Goal: Navigation & Orientation: Find specific page/section

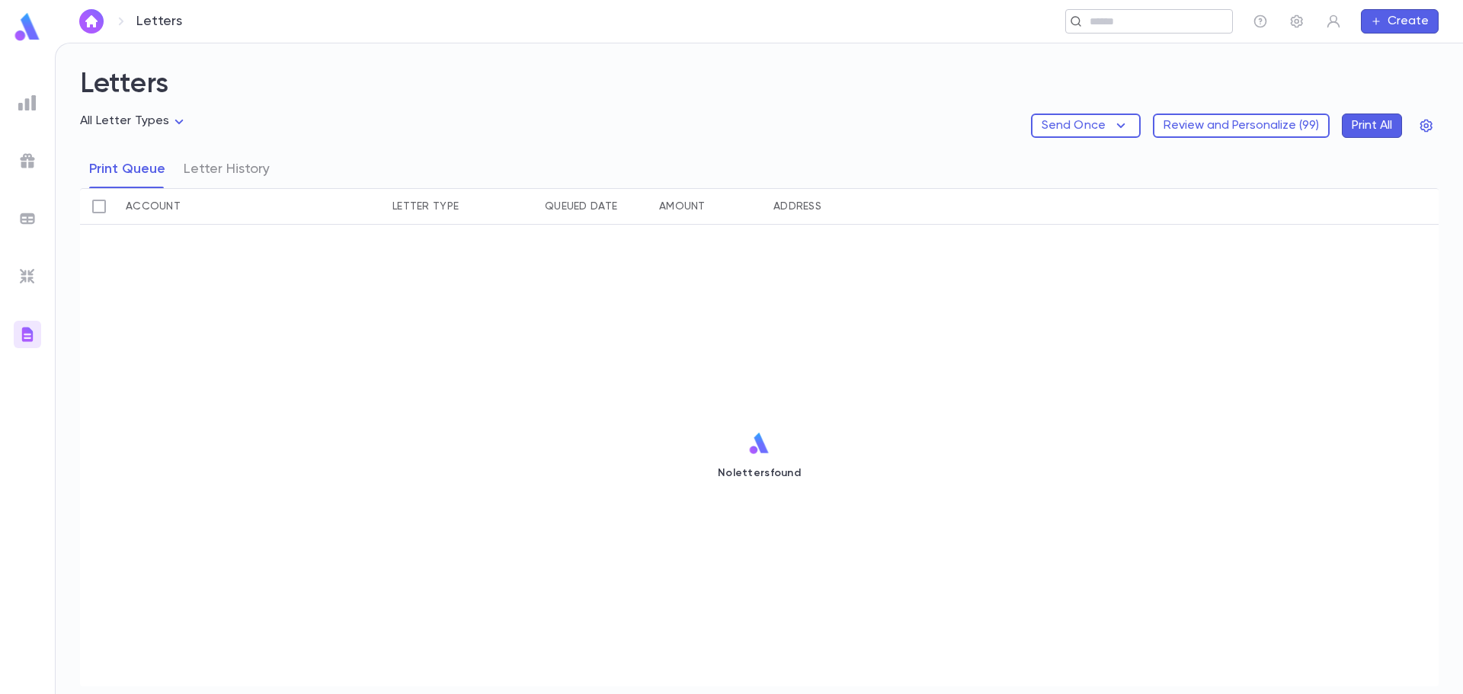
click at [1128, 13] on div "​" at bounding box center [1149, 21] width 168 height 24
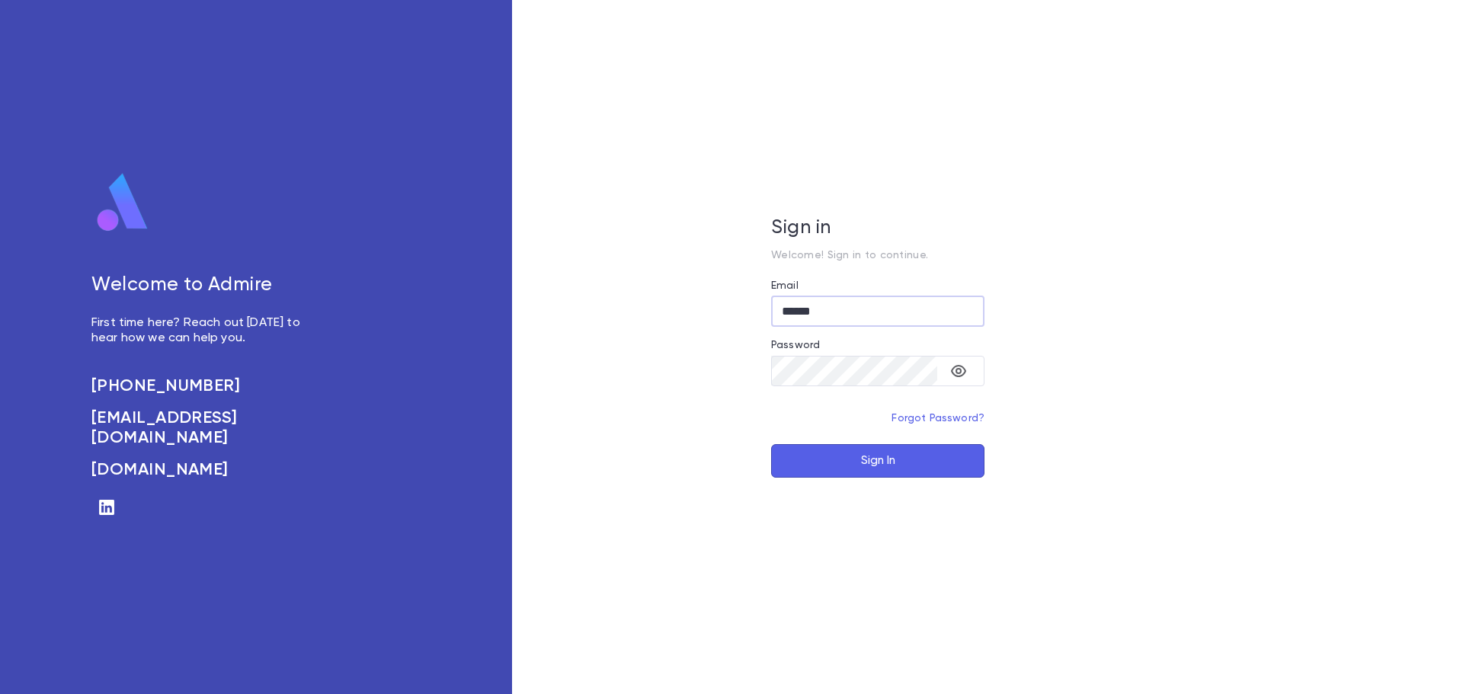
click at [808, 309] on input "*****" at bounding box center [877, 311] width 213 height 30
type input "*"
click at [1235, 268] on div "Sign in Welcome! Sign in to continue. Email ​ Password ​ Forgot Password? Sign …" at bounding box center [877, 347] width 731 height 694
click at [817, 318] on input "Email" at bounding box center [877, 311] width 213 height 30
click at [688, 444] on div "Sign in Welcome! Sign in to continue. Email ​ Password ​ Forgot Password? Sign …" at bounding box center [877, 347] width 731 height 694
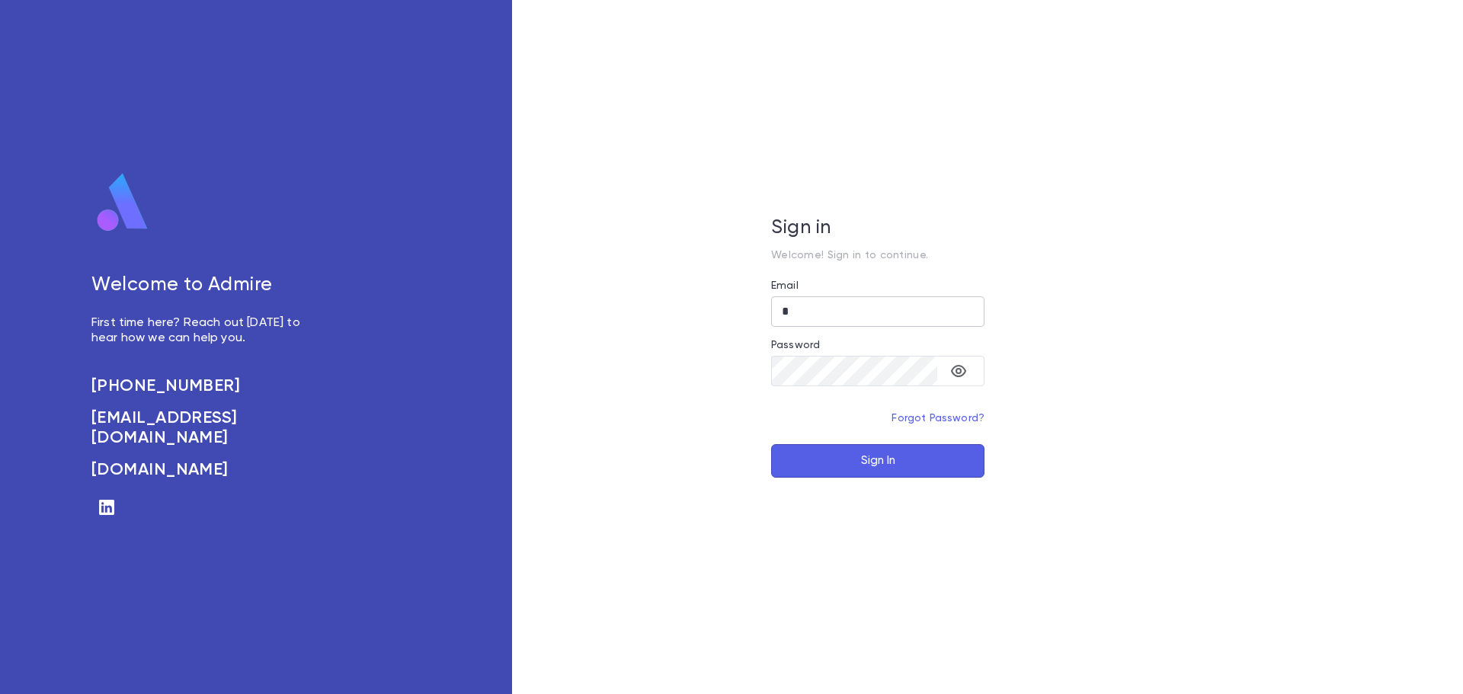
click at [925, 316] on input "Email" at bounding box center [877, 311] width 213 height 30
type input "**********"
click at [875, 444] on button "Sign In" at bounding box center [877, 461] width 213 height 34
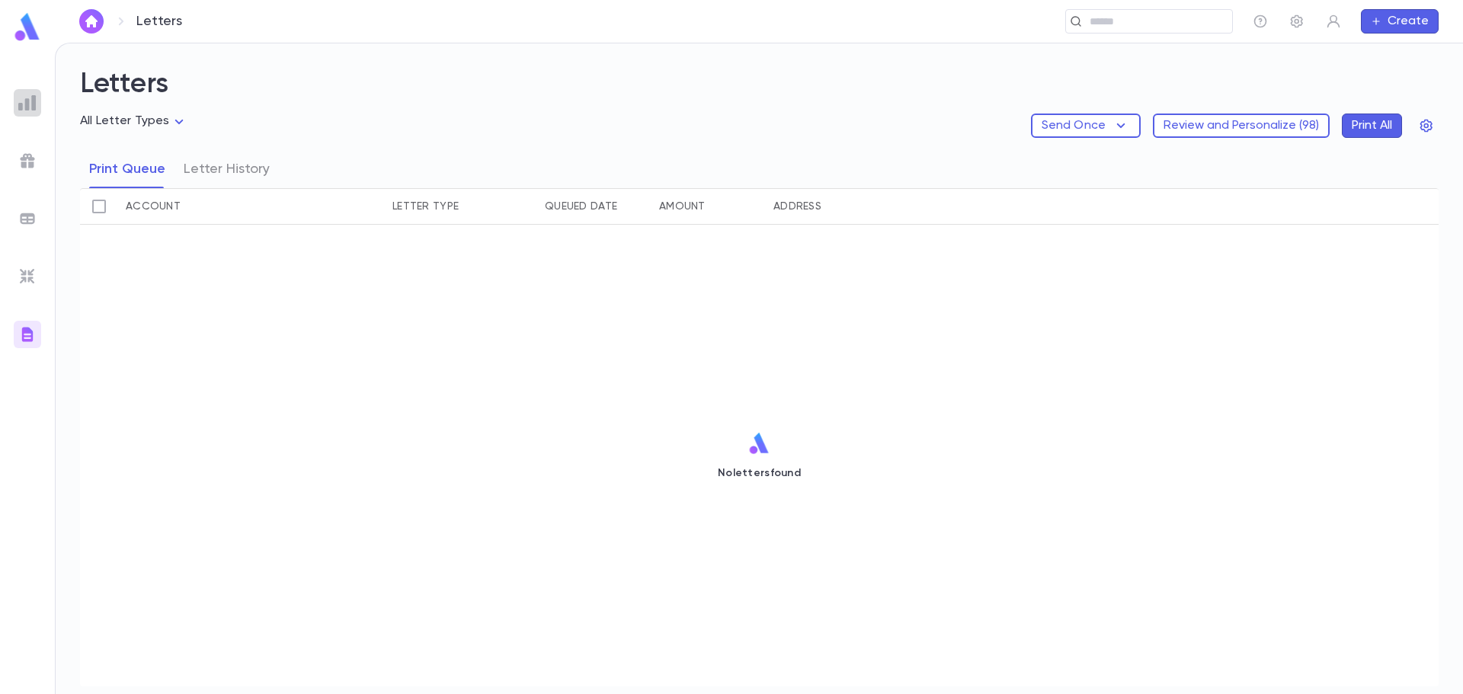
click at [33, 109] on img at bounding box center [27, 103] width 18 height 18
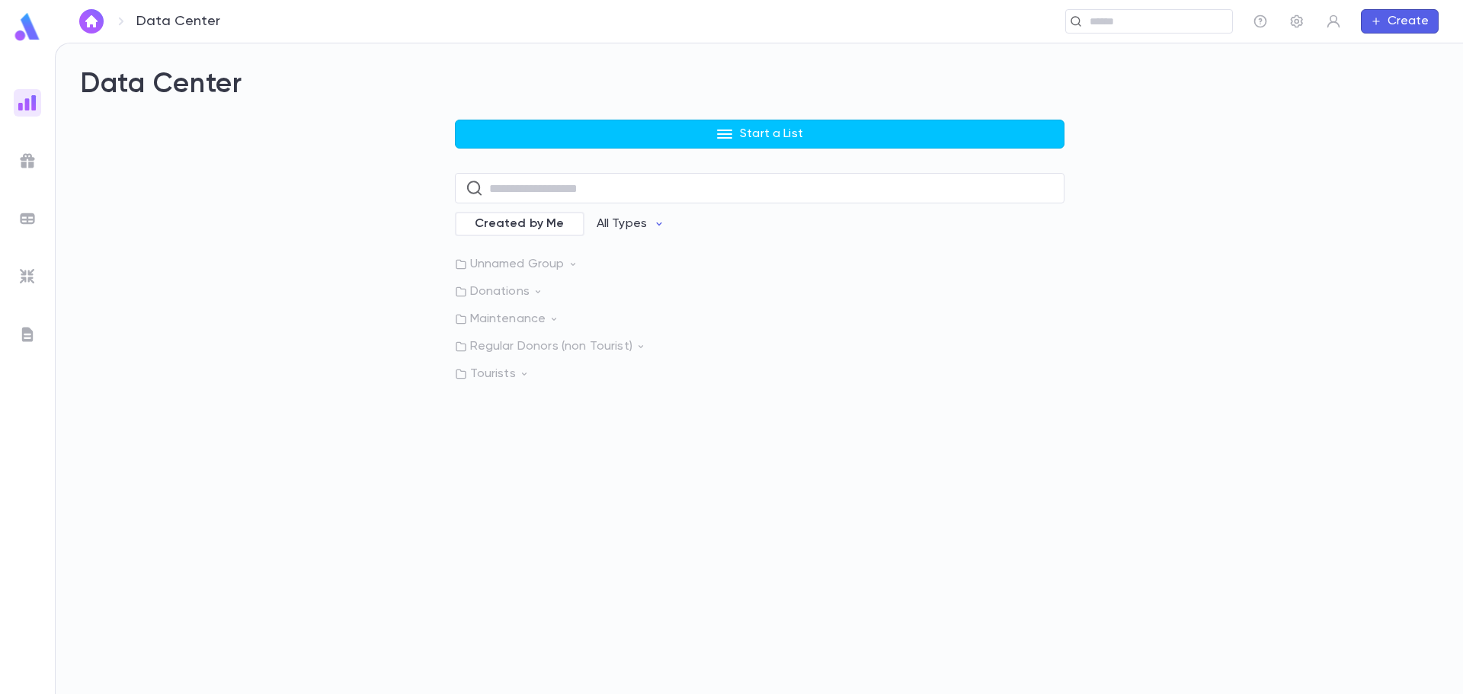
click at [30, 164] on img at bounding box center [27, 161] width 18 height 18
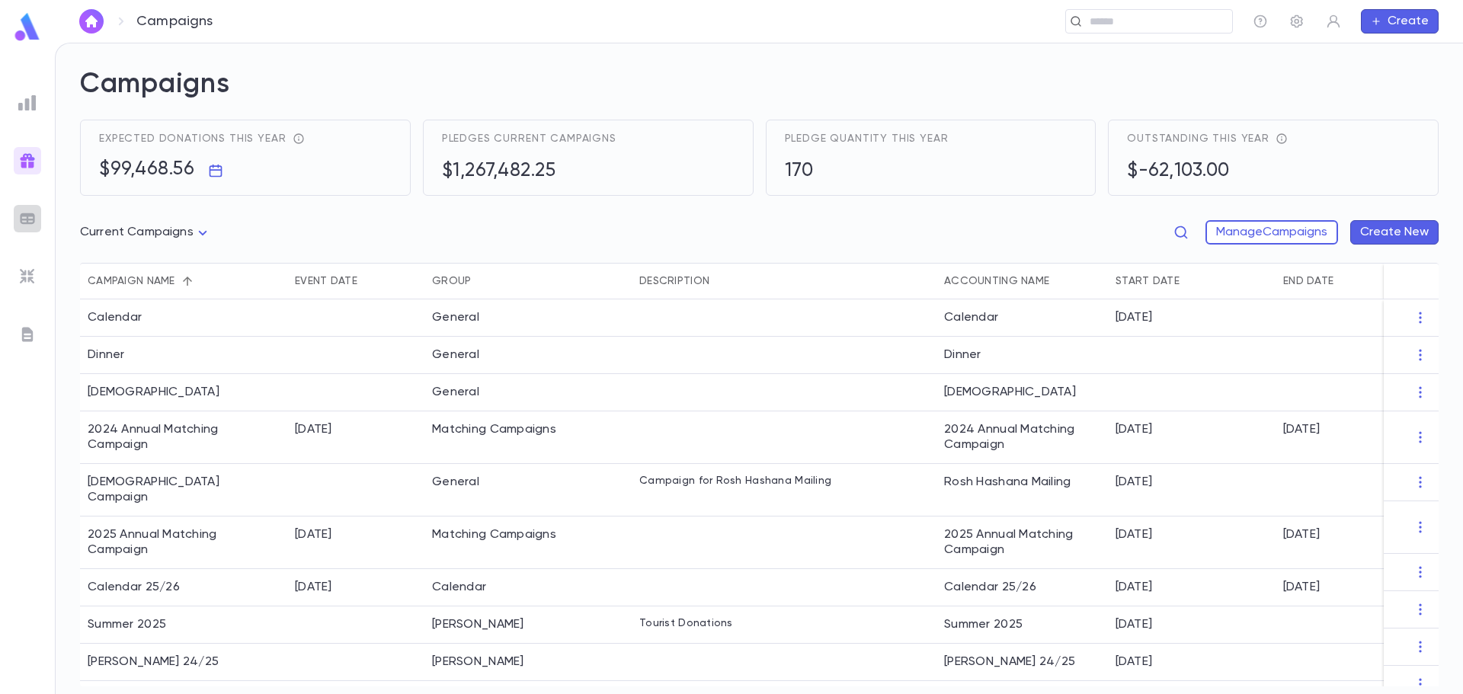
click at [27, 213] on img at bounding box center [27, 218] width 18 height 18
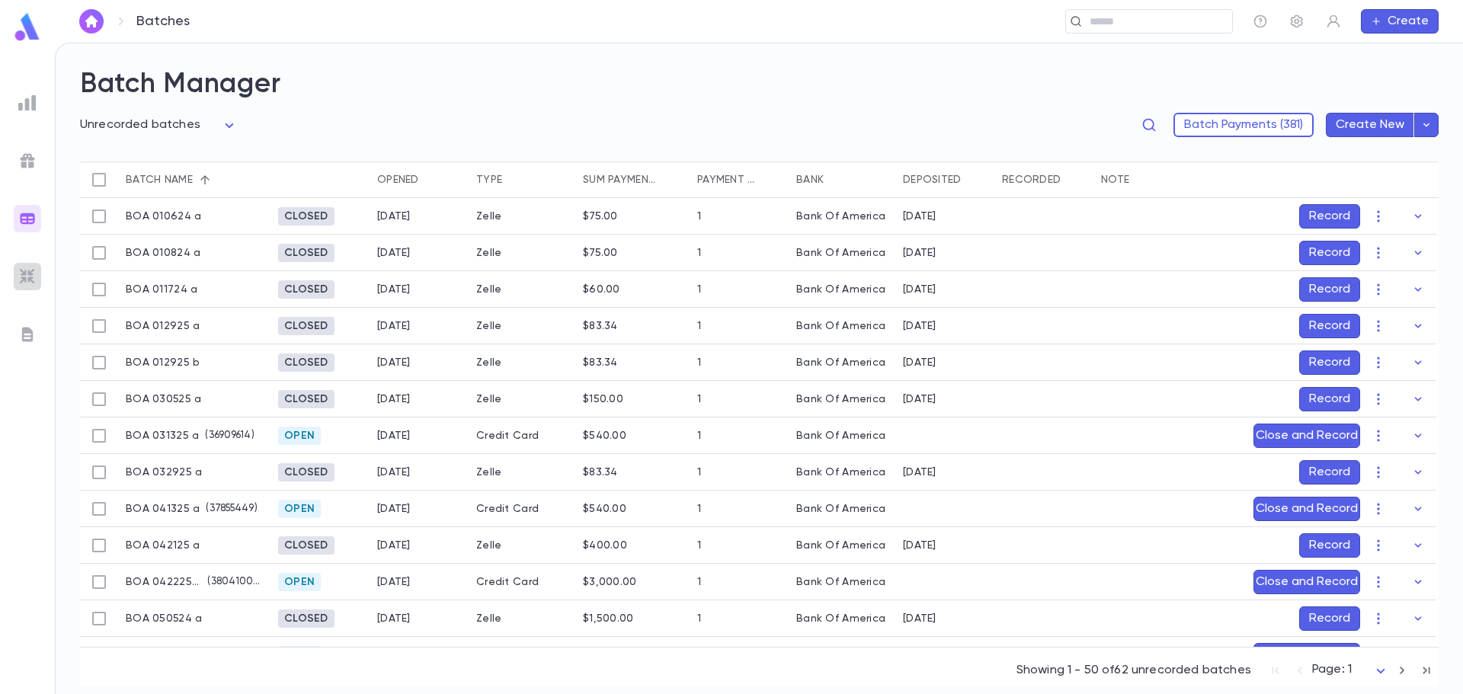
click at [28, 280] on img at bounding box center [27, 276] width 18 height 18
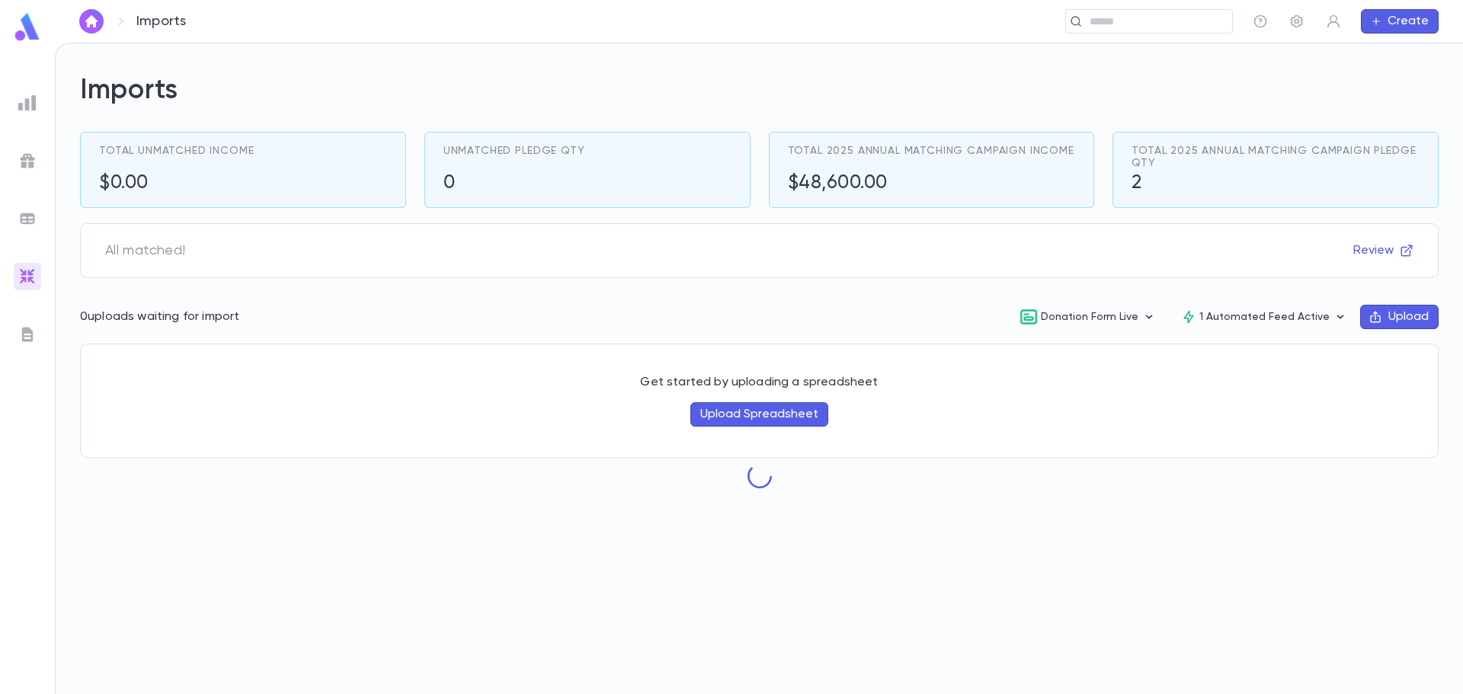
click at [26, 341] on img at bounding box center [27, 334] width 18 height 18
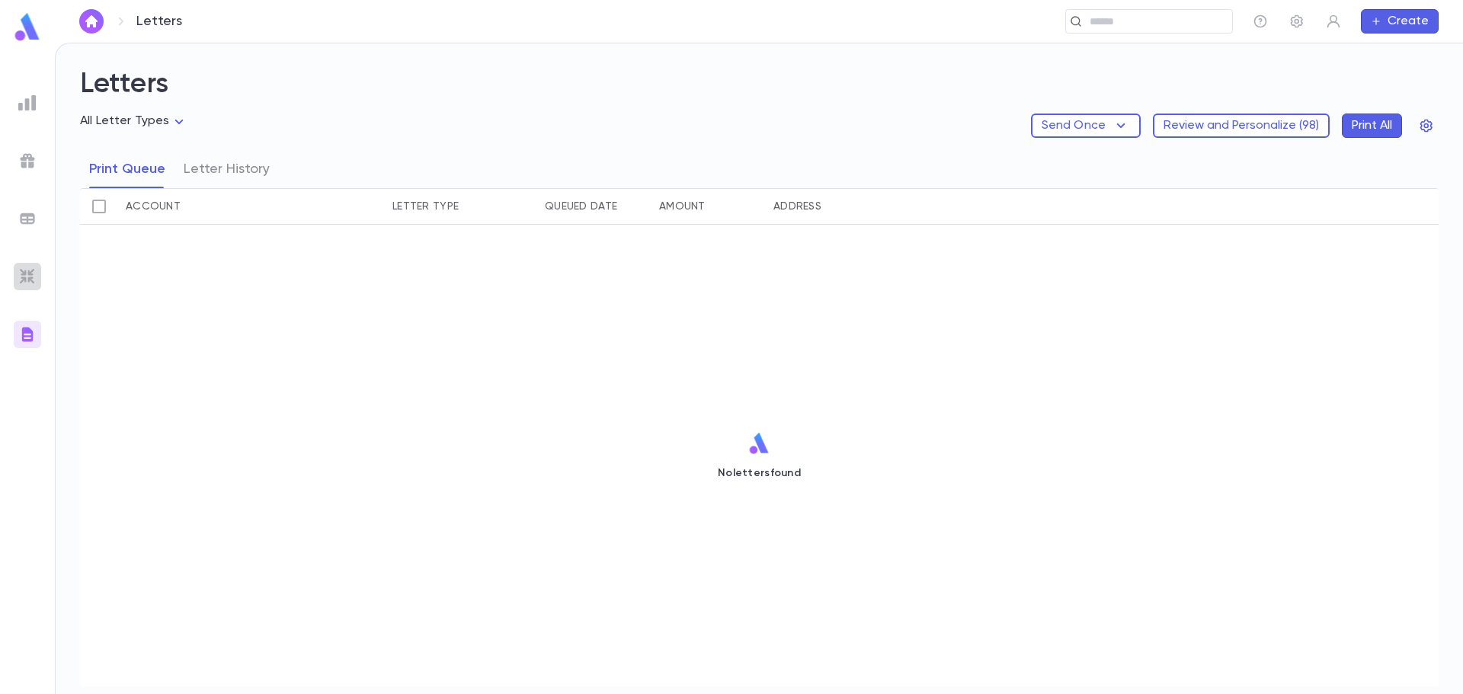
click at [27, 273] on img at bounding box center [27, 276] width 18 height 18
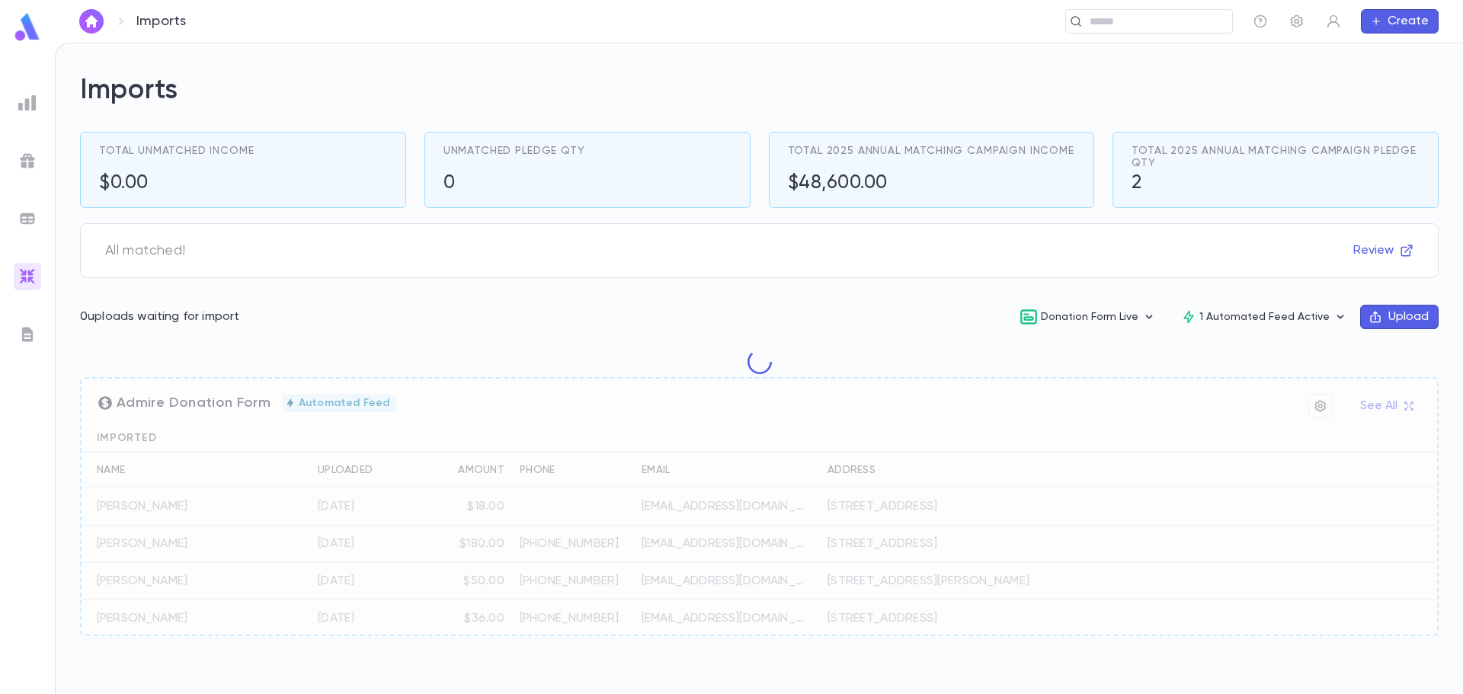
click at [29, 202] on ul at bounding box center [27, 388] width 55 height 611
click at [27, 223] on img at bounding box center [27, 218] width 18 height 18
